Goal: Navigation & Orientation: Find specific page/section

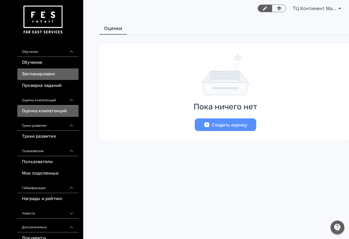
click at [45, 73] on link "Запланировано" at bounding box center [47, 74] width 61 height 12
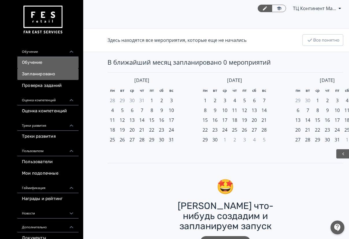
click at [42, 62] on link "Обучение" at bounding box center [47, 63] width 61 height 12
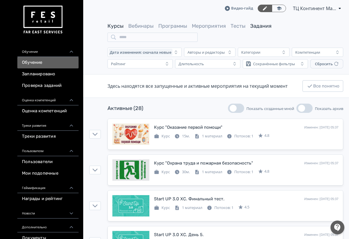
click at [258, 28] on link "Задания" at bounding box center [260, 26] width 21 height 6
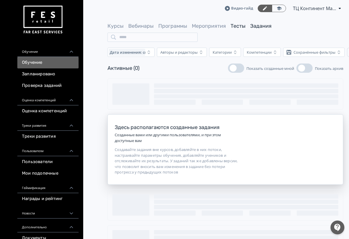
click at [240, 27] on link "Тесты" at bounding box center [237, 26] width 15 height 6
click at [213, 25] on link "Мероприятия" at bounding box center [209, 26] width 34 height 6
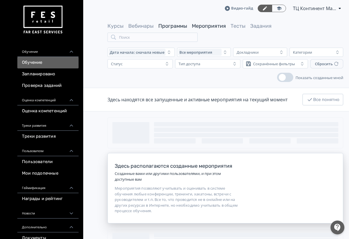
click at [170, 27] on link "Программы" at bounding box center [172, 26] width 29 height 6
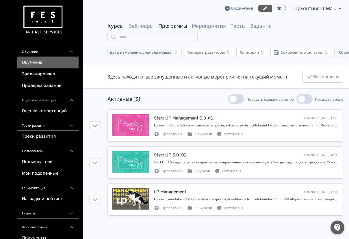
click at [120, 25] on link "Курсы" at bounding box center [115, 26] width 16 height 6
